Goal: Task Accomplishment & Management: Complete application form

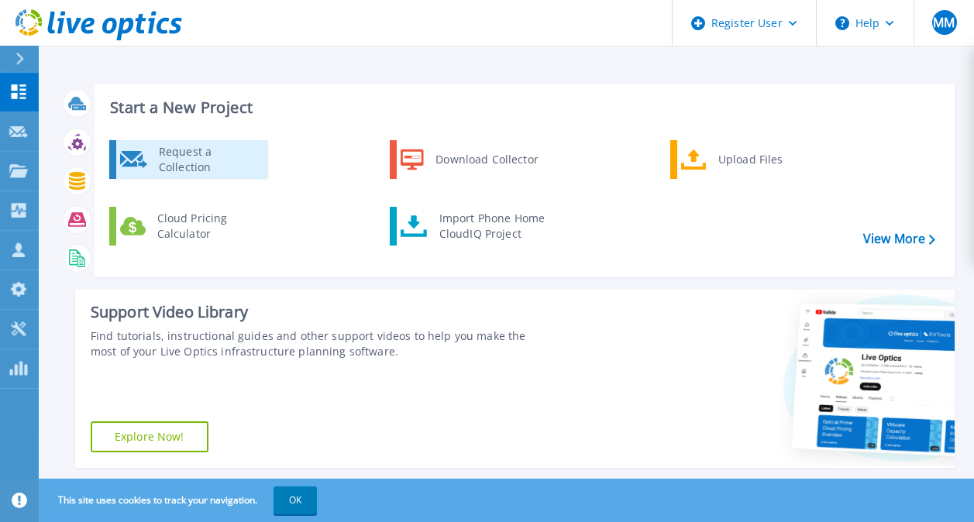
click at [205, 152] on div "Request a Collection" at bounding box center [207, 159] width 113 height 31
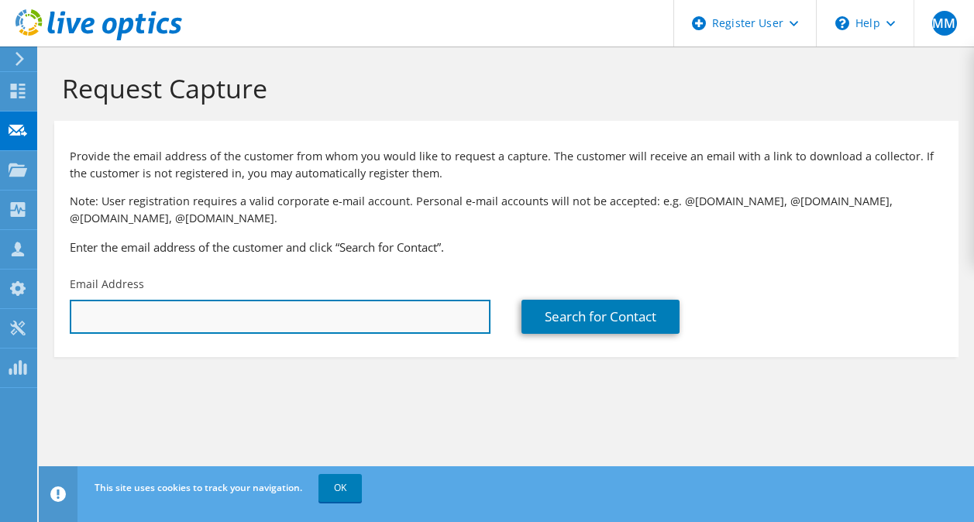
click at [200, 312] on input "text" at bounding box center [280, 317] width 421 height 34
paste input "[PERSON_NAME][EMAIL_ADDRESS][PERSON_NAME][PERSON_NAME][DOMAIN_NAME]"
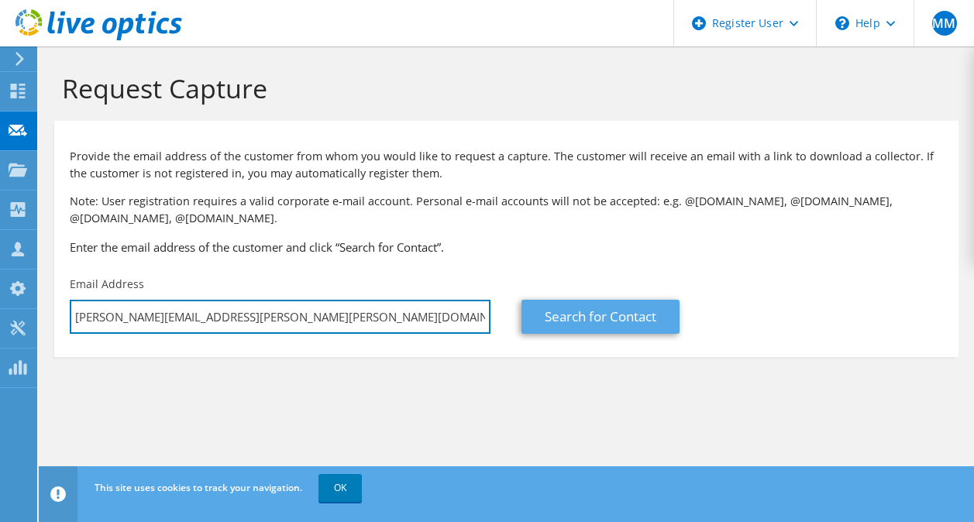
type input "[PERSON_NAME][EMAIL_ADDRESS][PERSON_NAME][PERSON_NAME][DOMAIN_NAME]"
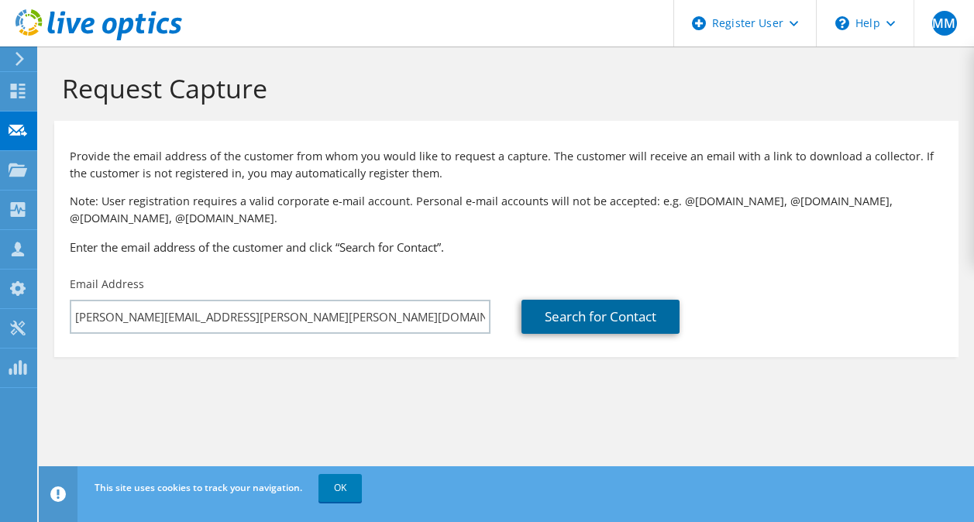
click at [647, 326] on link "Search for Contact" at bounding box center [600, 317] width 158 height 34
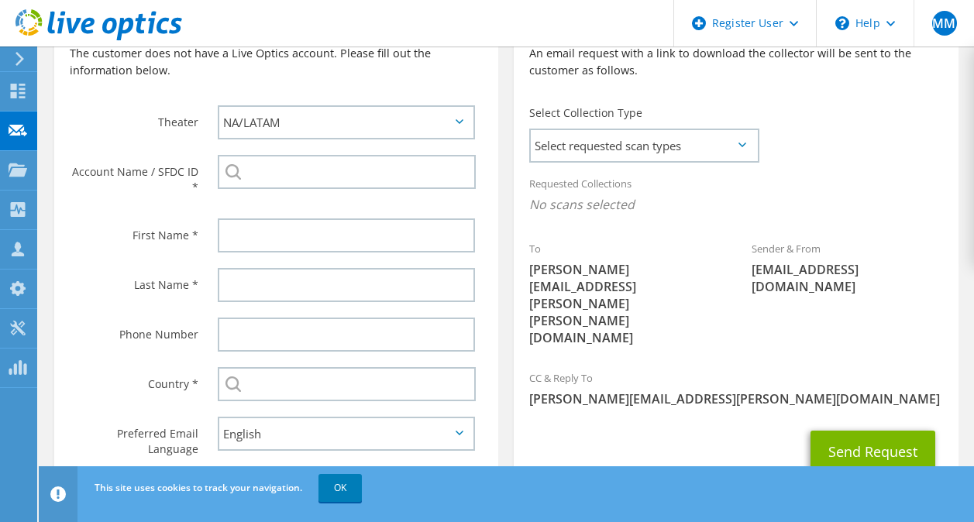
scroll to position [382, 0]
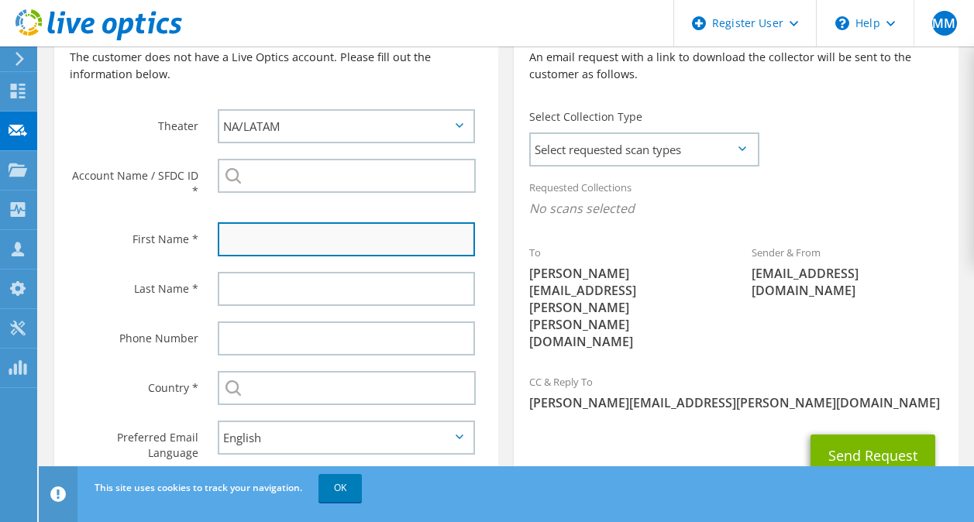
click at [344, 249] on input "text" at bounding box center [346, 239] width 257 height 34
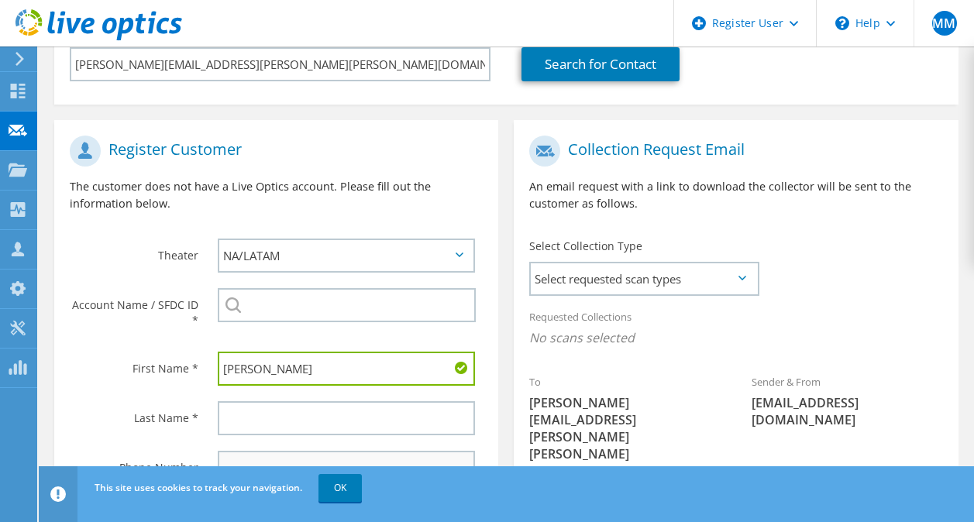
scroll to position [253, 0]
type input "[PERSON_NAME]"
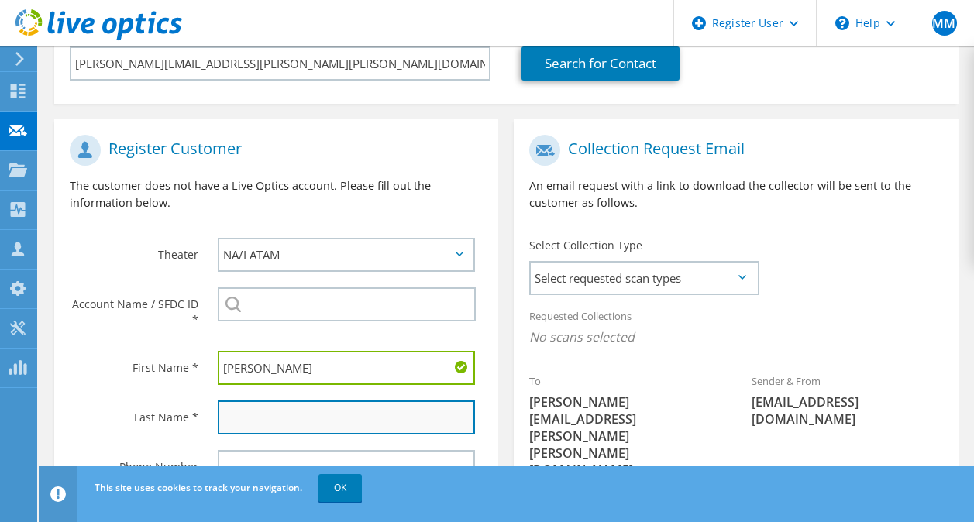
click at [262, 429] on input "text" at bounding box center [346, 418] width 257 height 34
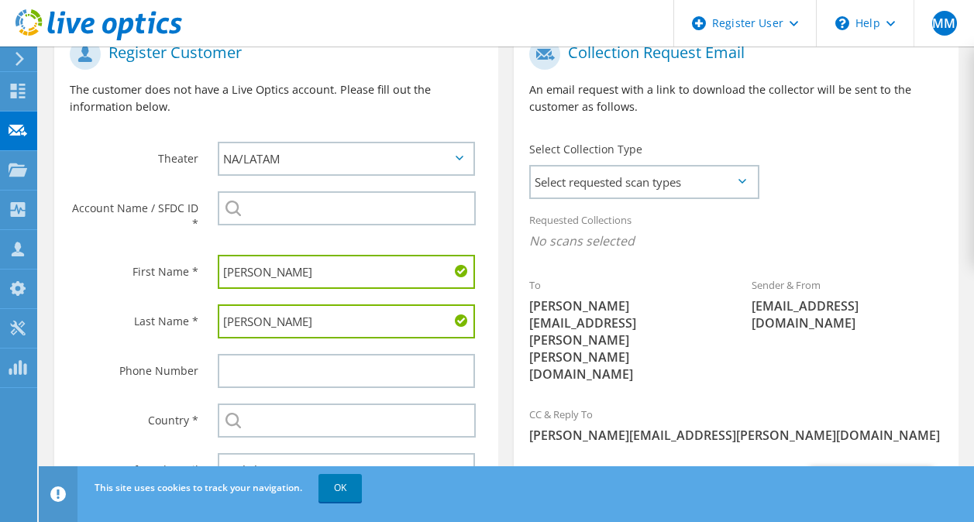
scroll to position [352, 0]
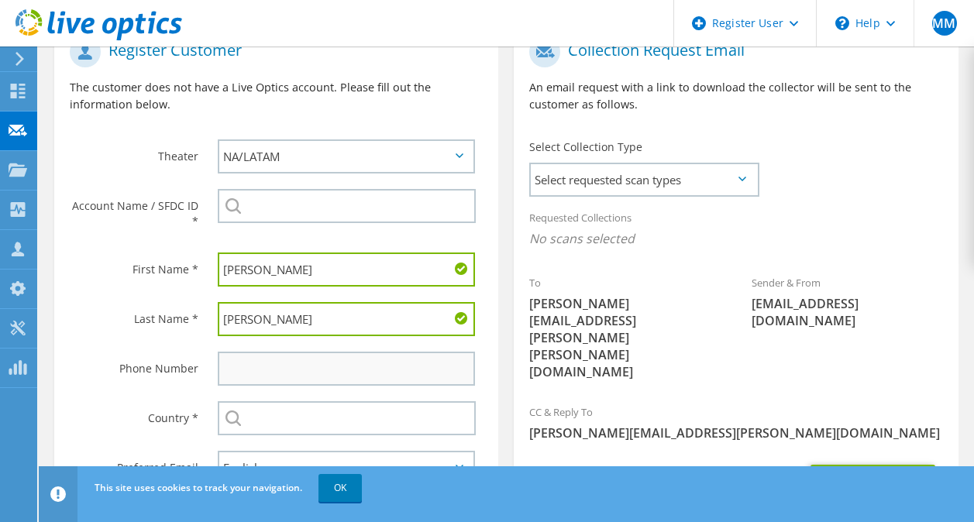
type input "[PERSON_NAME]"
click at [248, 379] on input "text" at bounding box center [346, 369] width 257 height 34
click at [148, 375] on label "Phone Number" at bounding box center [134, 364] width 129 height 25
click at [318, 420] on input "text" at bounding box center [347, 418] width 258 height 34
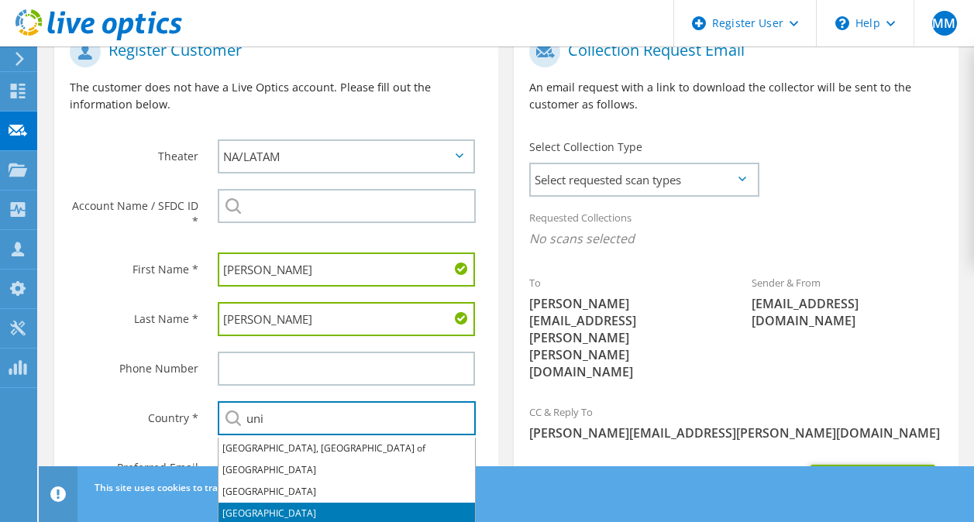
click at [285, 507] on li "[GEOGRAPHIC_DATA]" at bounding box center [346, 514] width 256 height 22
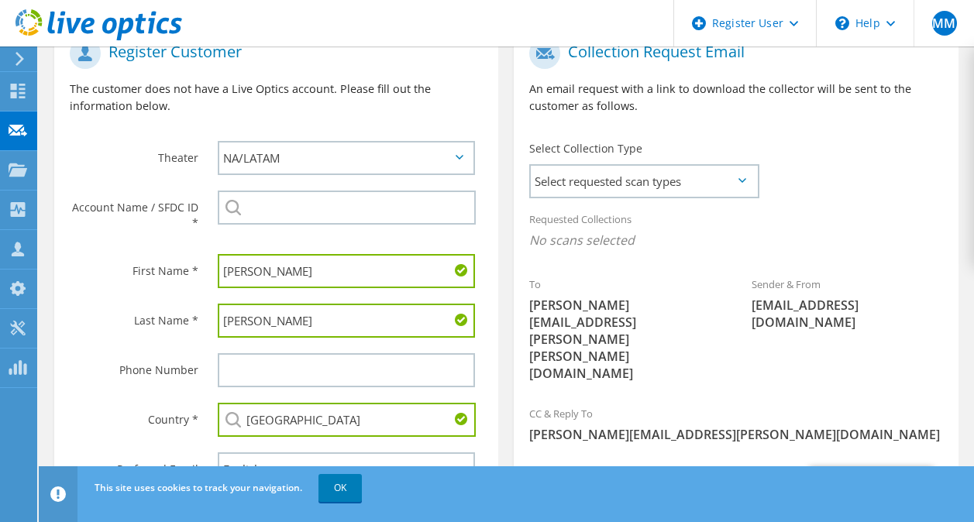
scroll to position [351, 0]
type input "[GEOGRAPHIC_DATA]"
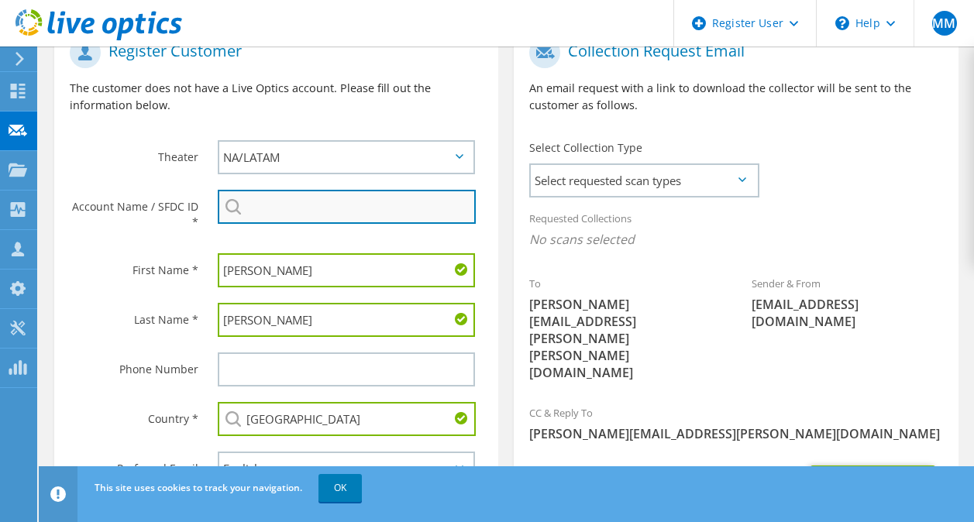
click at [270, 206] on input "search" at bounding box center [347, 207] width 258 height 34
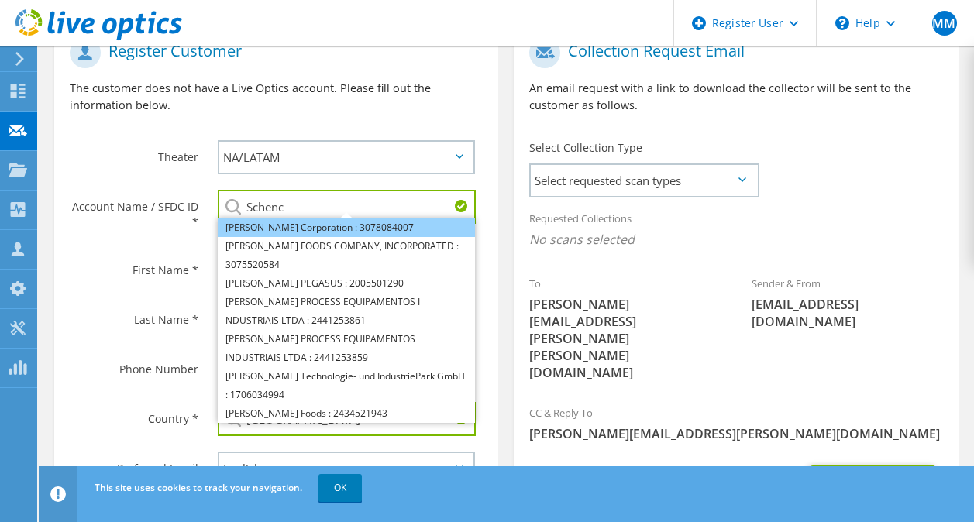
click at [274, 220] on li "[PERSON_NAME] Corporation : 3078084007" at bounding box center [346, 227] width 257 height 19
type input "[PERSON_NAME] Corporation : 3078084007"
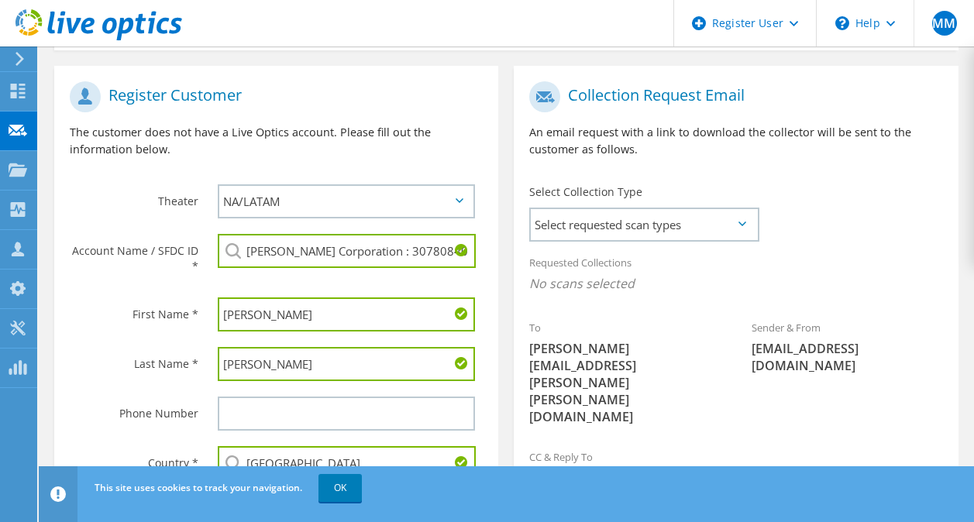
scroll to position [306, 0]
click at [635, 229] on span "Select requested scan types" at bounding box center [644, 225] width 226 height 31
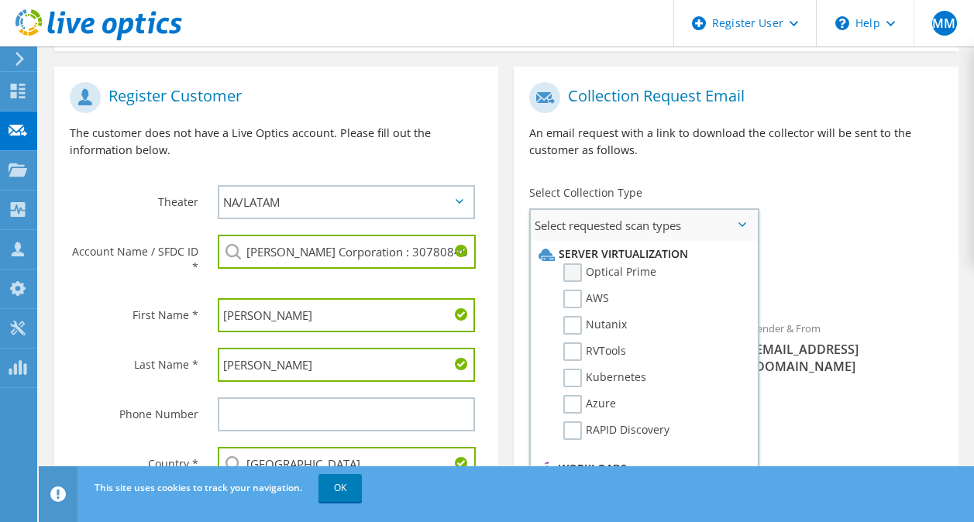
click at [581, 271] on label "Optical Prime" at bounding box center [609, 272] width 93 height 19
click at [0, 0] on input "Optical Prime" at bounding box center [0, 0] width 0 height 0
click at [814, 166] on div "Collection Request Email An email request with a link to download the collector…" at bounding box center [736, 125] width 444 height 103
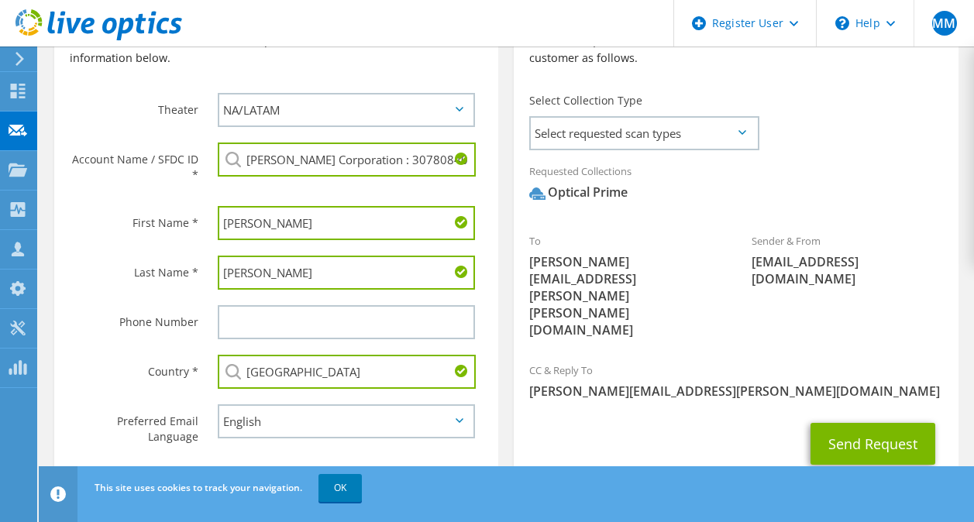
scroll to position [397, 0]
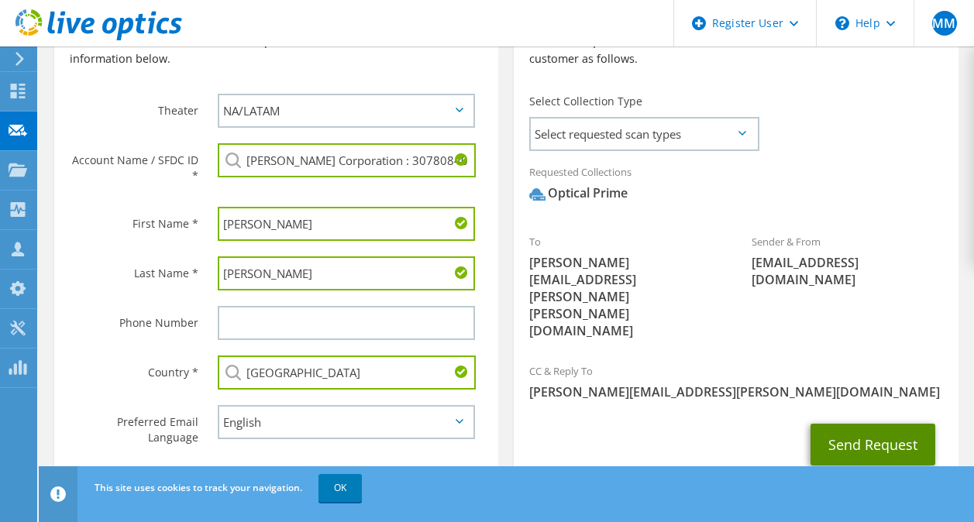
click at [845, 424] on button "Send Request" at bounding box center [872, 445] width 125 height 42
